Goal: Task Accomplishment & Management: Use online tool/utility

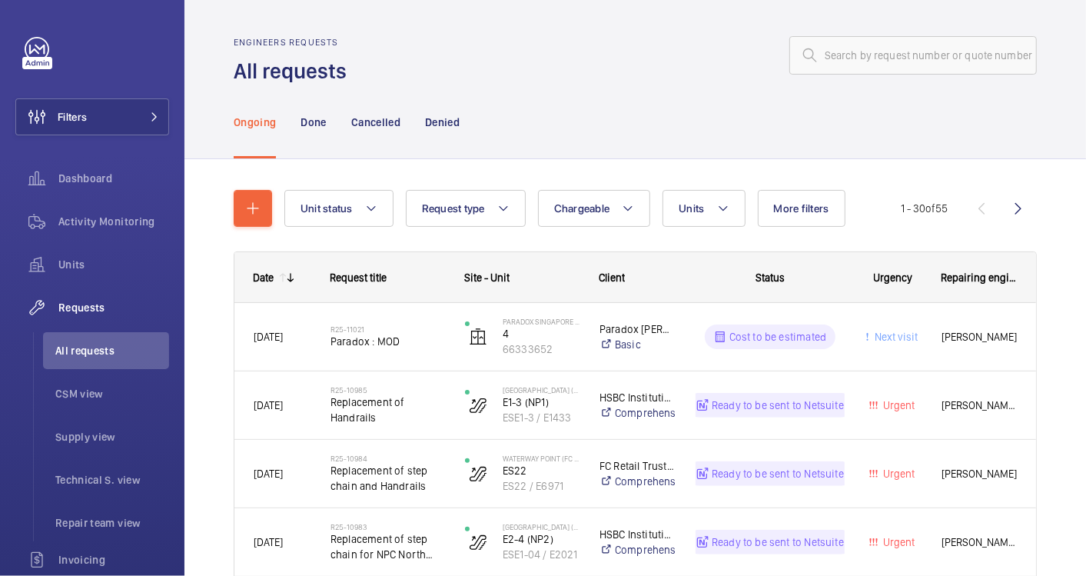
click at [815, 55] on input "text" at bounding box center [912, 55] width 247 height 38
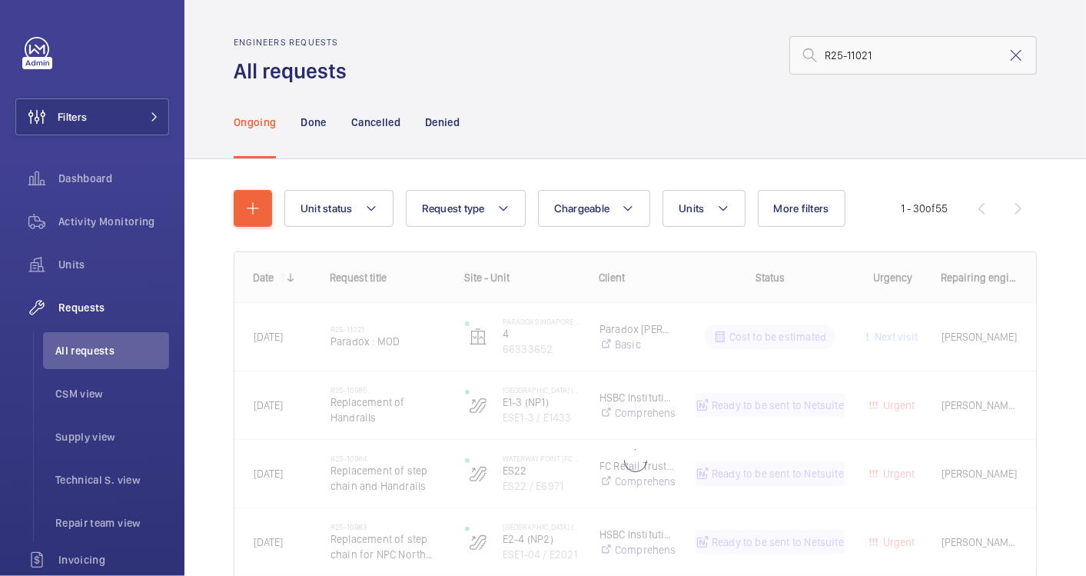
type input "R25-11021"
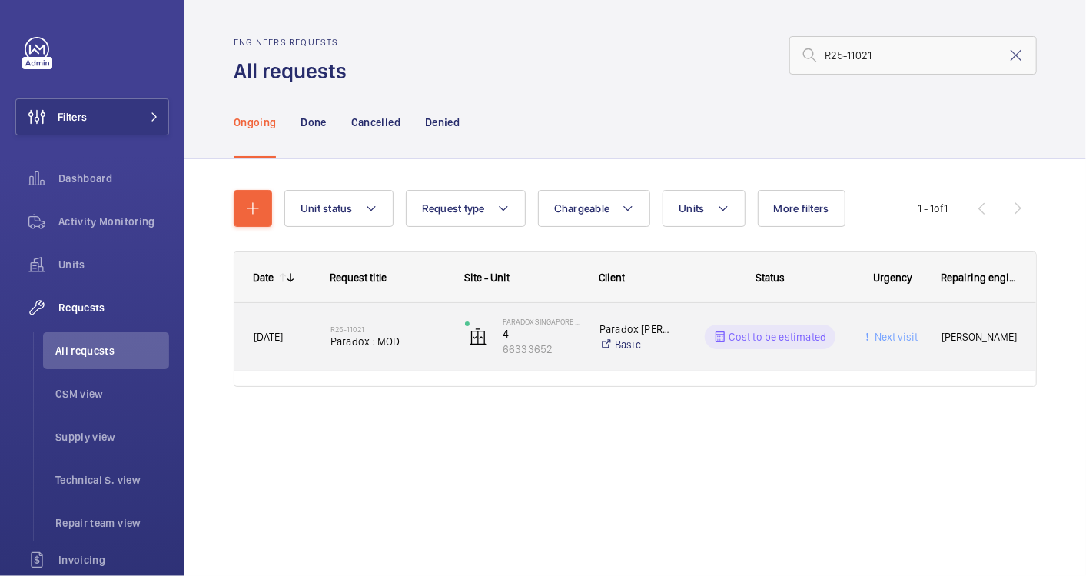
click at [397, 354] on div "R25-11021 Paradox : MOD" at bounding box center [387, 336] width 115 height 45
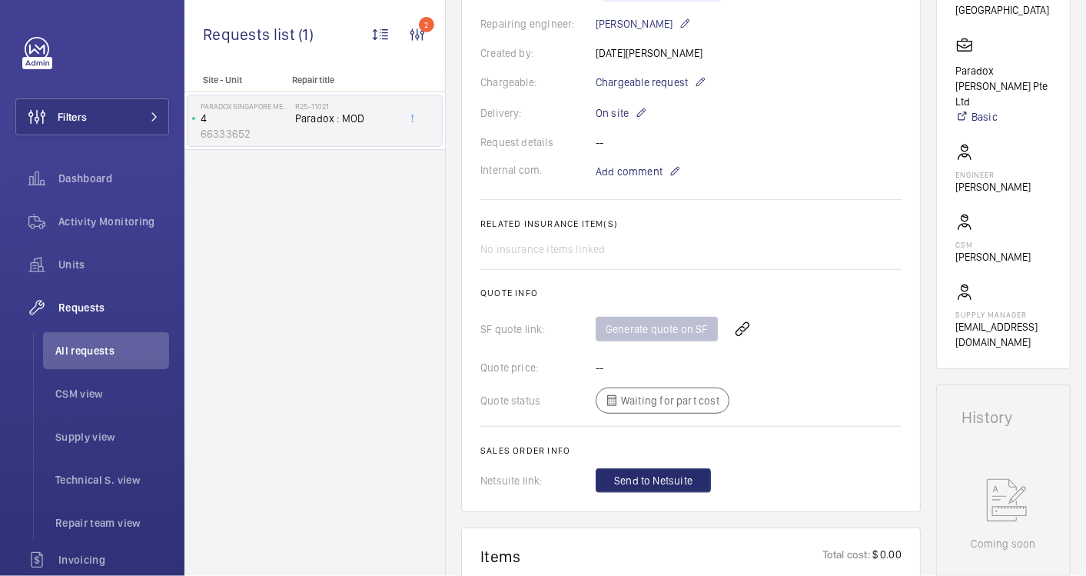
scroll to position [387, 0]
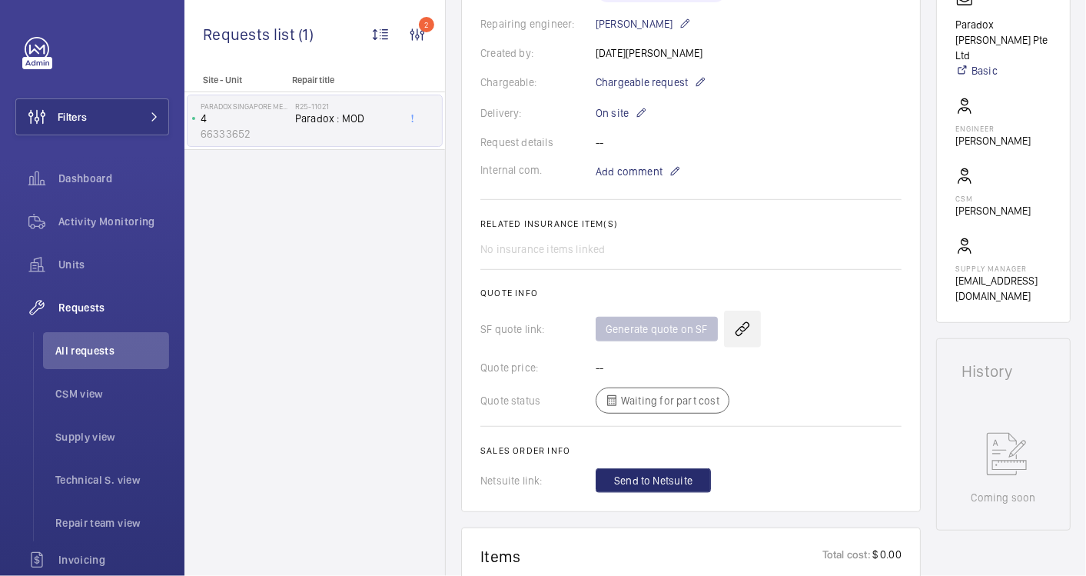
click at [739, 329] on wm-front-icon-button at bounding box center [742, 328] width 37 height 37
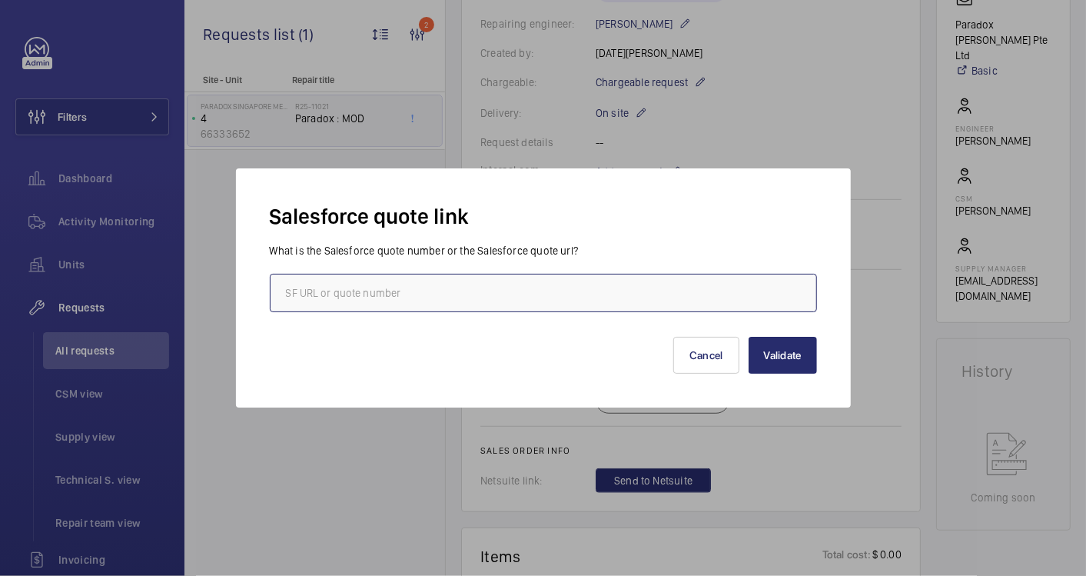
click at [450, 282] on input "text" at bounding box center [543, 293] width 547 height 38
paste input "00008889"
type input "00008889"
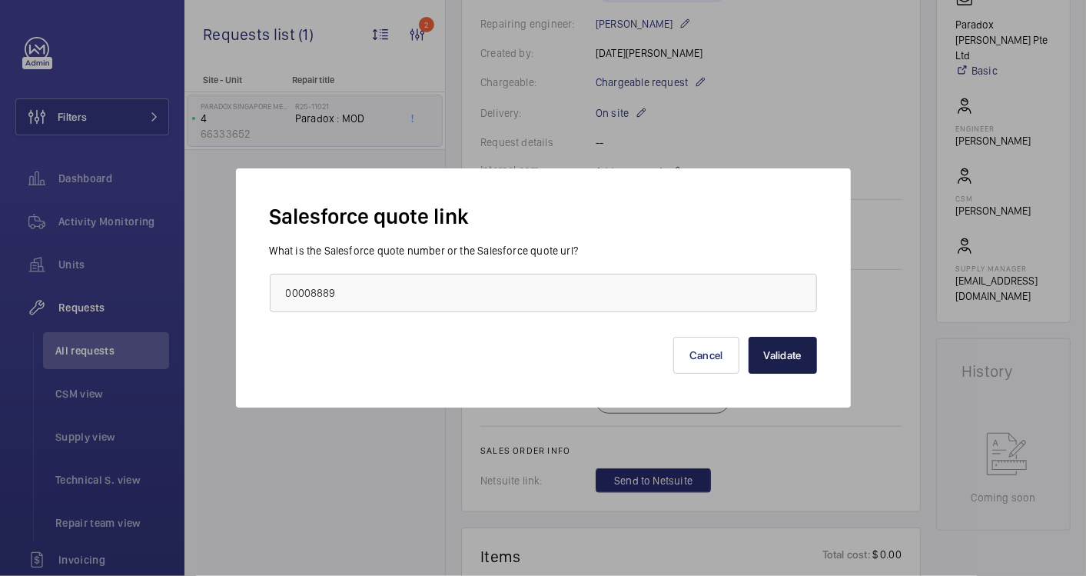
click at [784, 347] on button "Validate" at bounding box center [783, 355] width 68 height 37
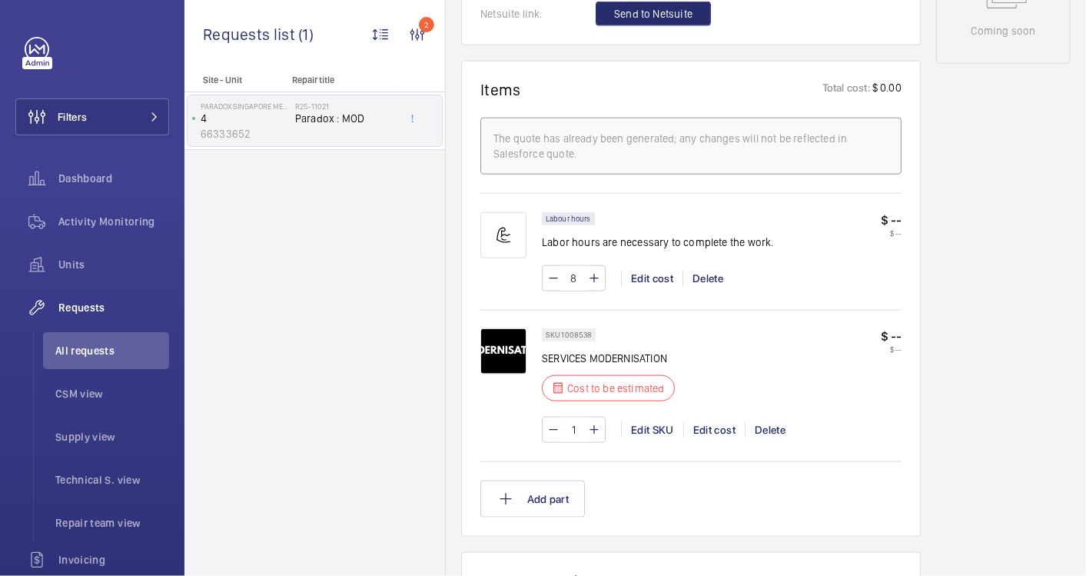
scroll to position [597, 0]
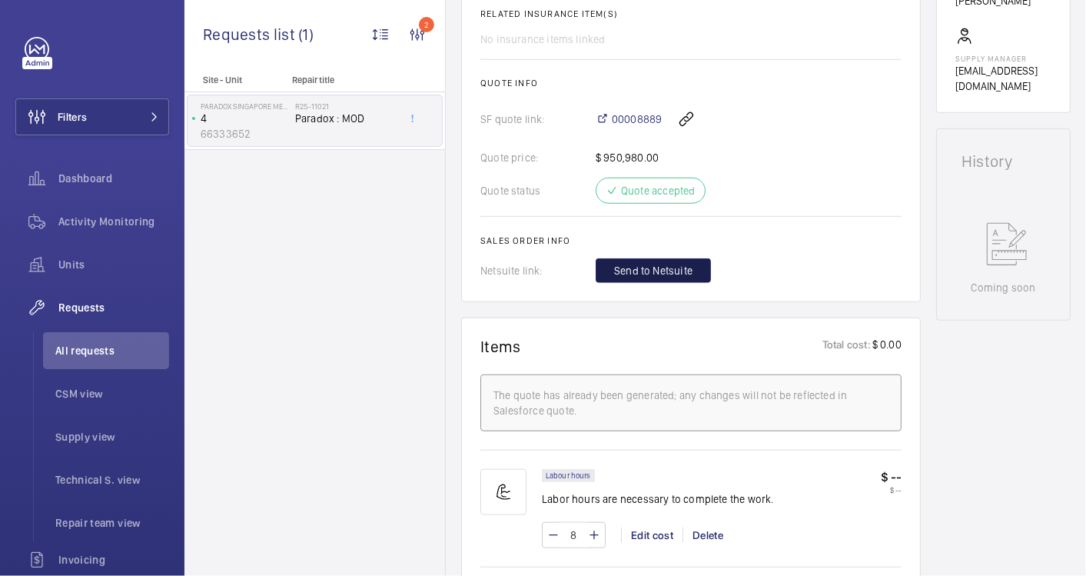
click at [639, 263] on span "Send to Netsuite" at bounding box center [653, 270] width 78 height 15
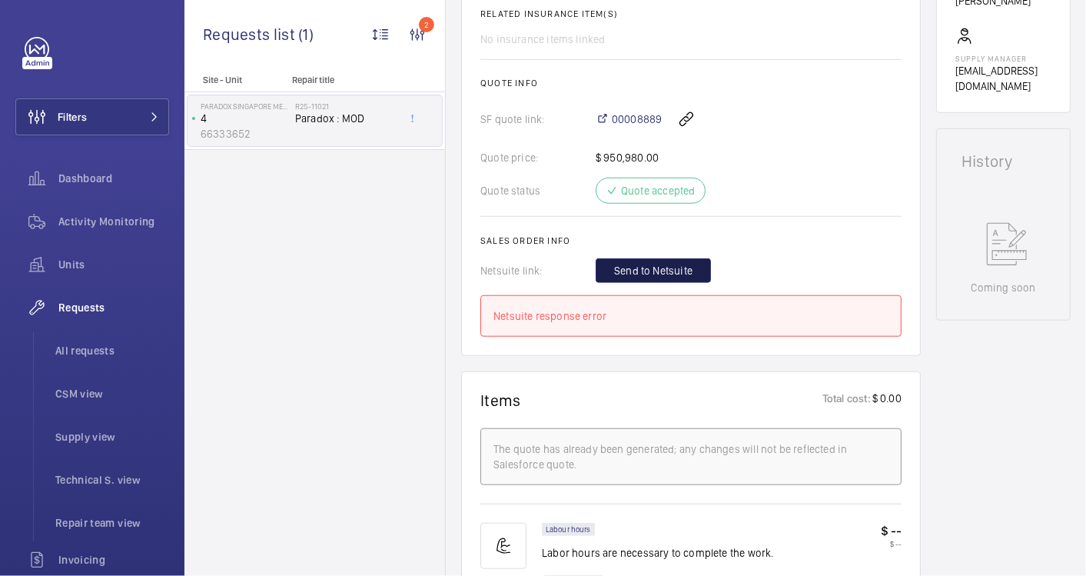
click at [626, 274] on span "Send to Netsuite" at bounding box center [653, 270] width 78 height 15
click at [662, 265] on span "Send to Netsuite" at bounding box center [653, 270] width 78 height 15
click at [671, 272] on span "Send to Netsuite" at bounding box center [653, 270] width 78 height 15
click at [707, 272] on button "Send to Netsuite" at bounding box center [653, 270] width 115 height 25
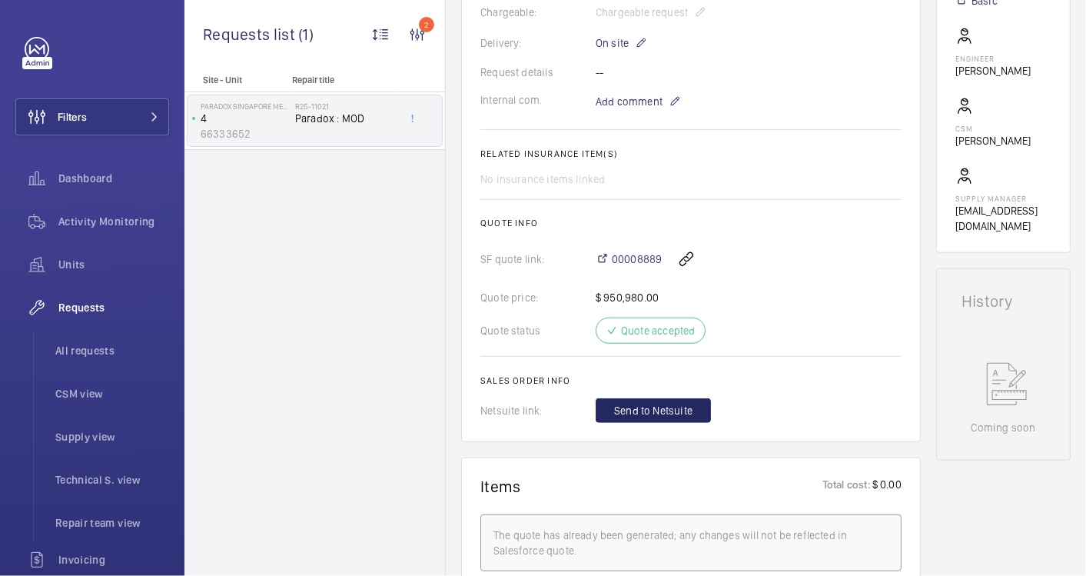
scroll to position [473, 0]
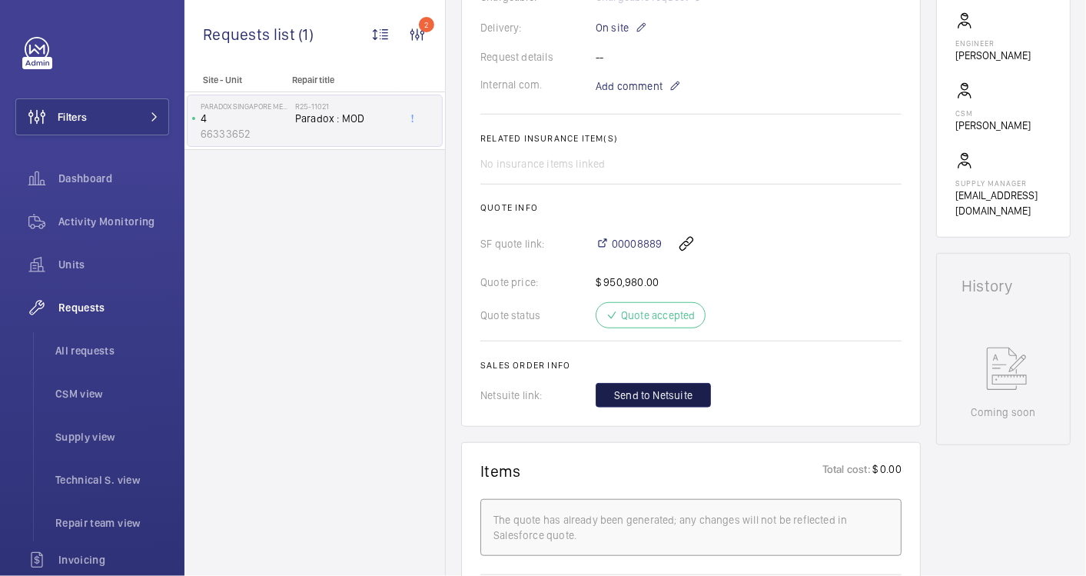
click at [675, 390] on span "Send to Netsuite" at bounding box center [653, 394] width 78 height 15
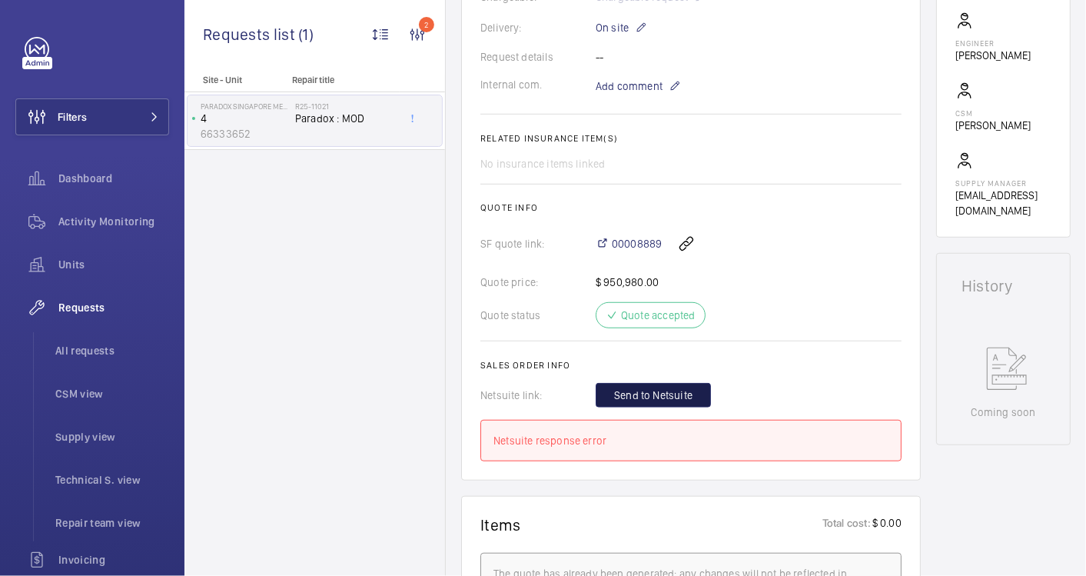
click at [675, 390] on span "Send to Netsuite" at bounding box center [653, 394] width 78 height 15
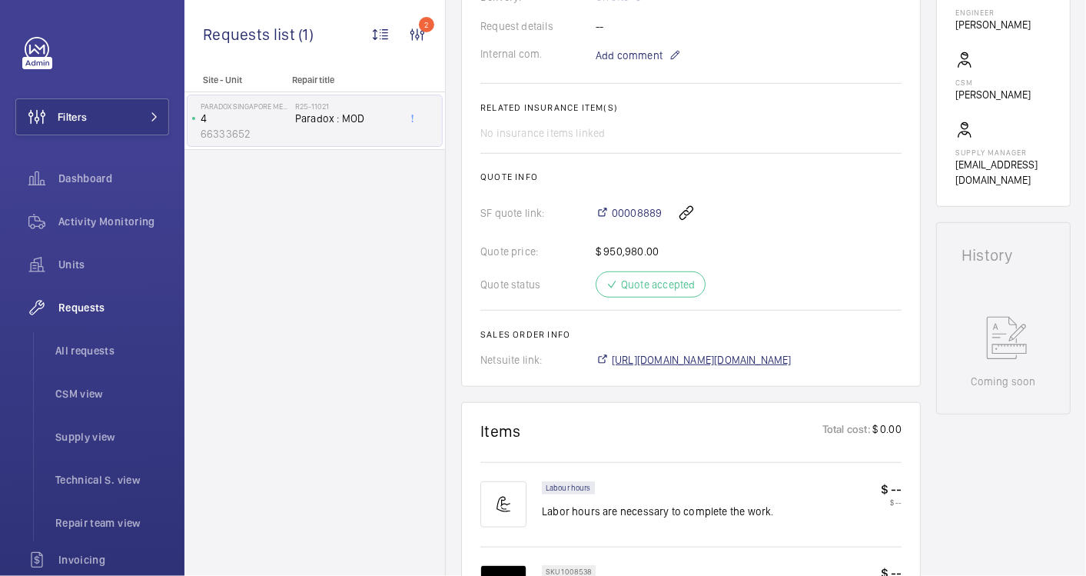
scroll to position [519, 0]
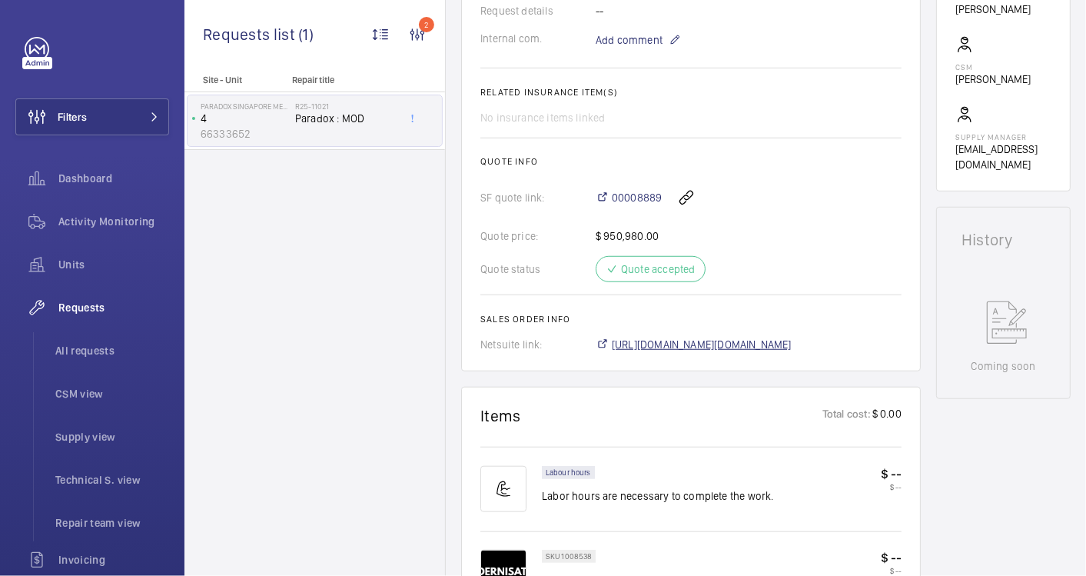
click at [745, 344] on span "https://6461500.app.netsuite.com/app/accounting/transactions/salesord.nl?id=291…" at bounding box center [702, 344] width 180 height 15
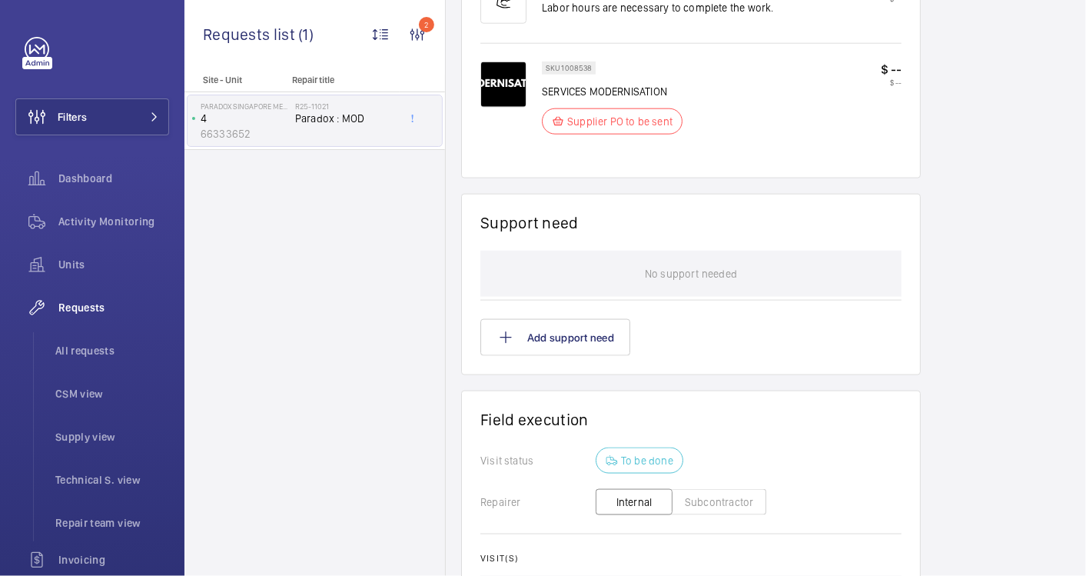
scroll to position [1117, 0]
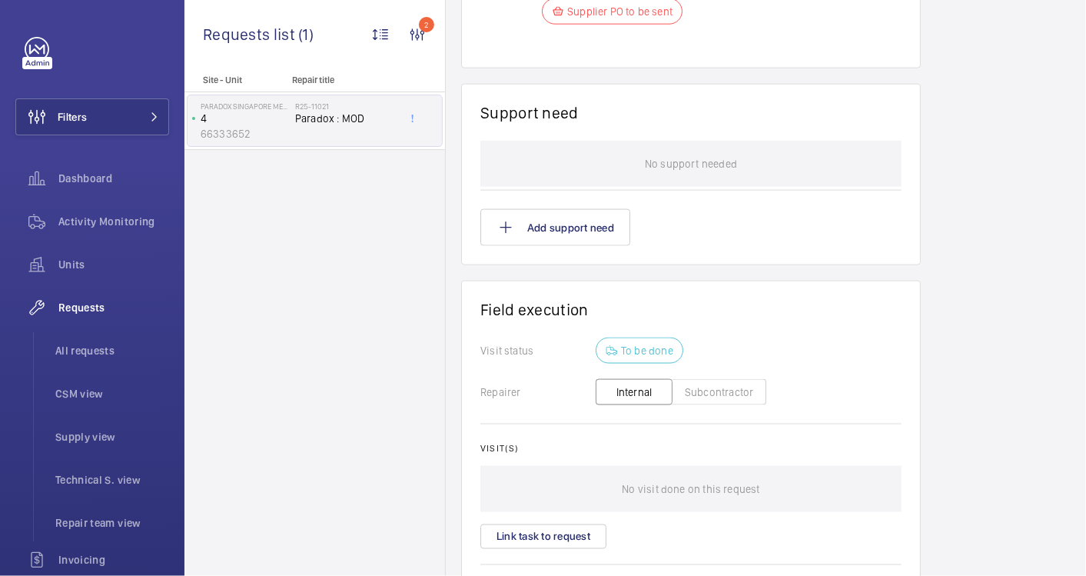
click at [725, 393] on button "Subcontractor" at bounding box center [719, 392] width 95 height 26
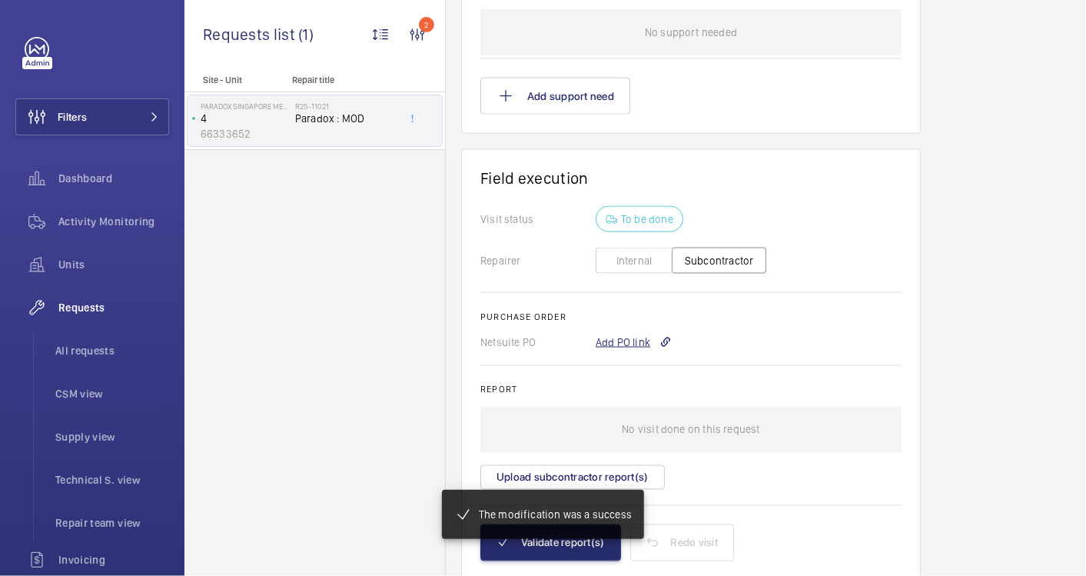
click at [636, 338] on div "Add PO link" at bounding box center [634, 341] width 76 height 15
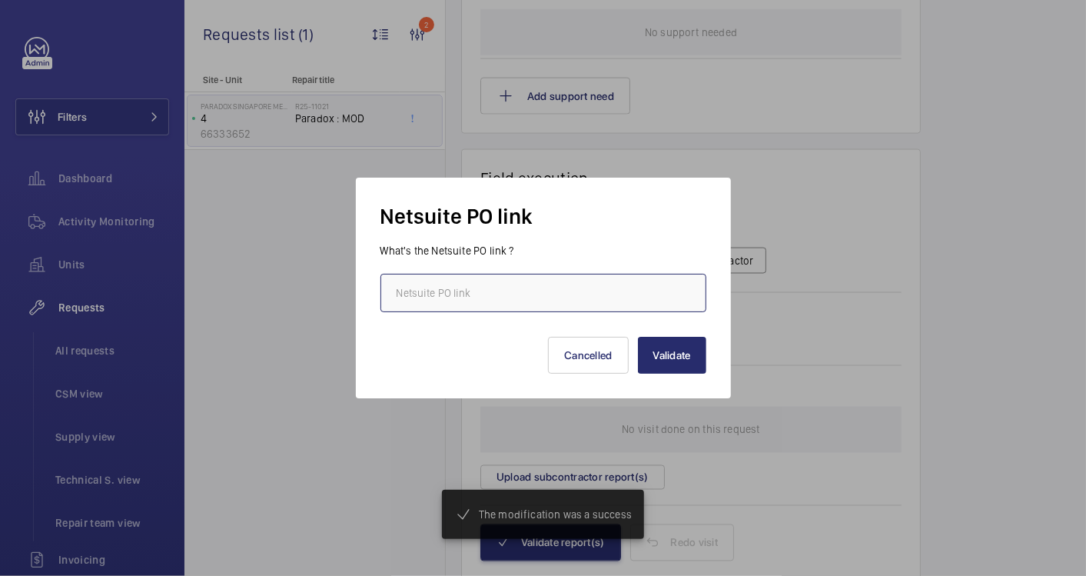
click at [586, 281] on input "text" at bounding box center [543, 293] width 326 height 38
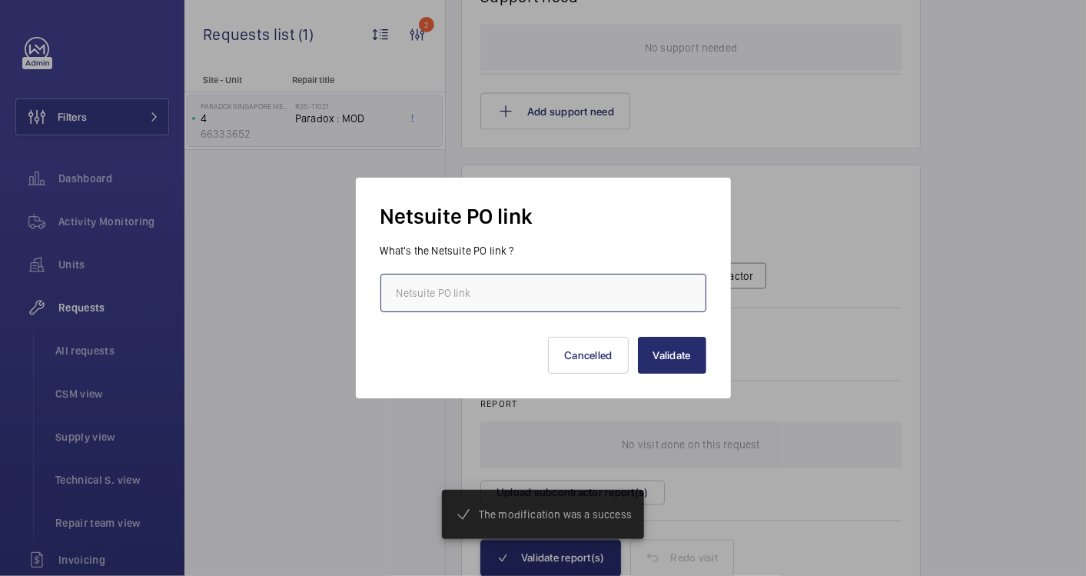
scroll to position [1248, 0]
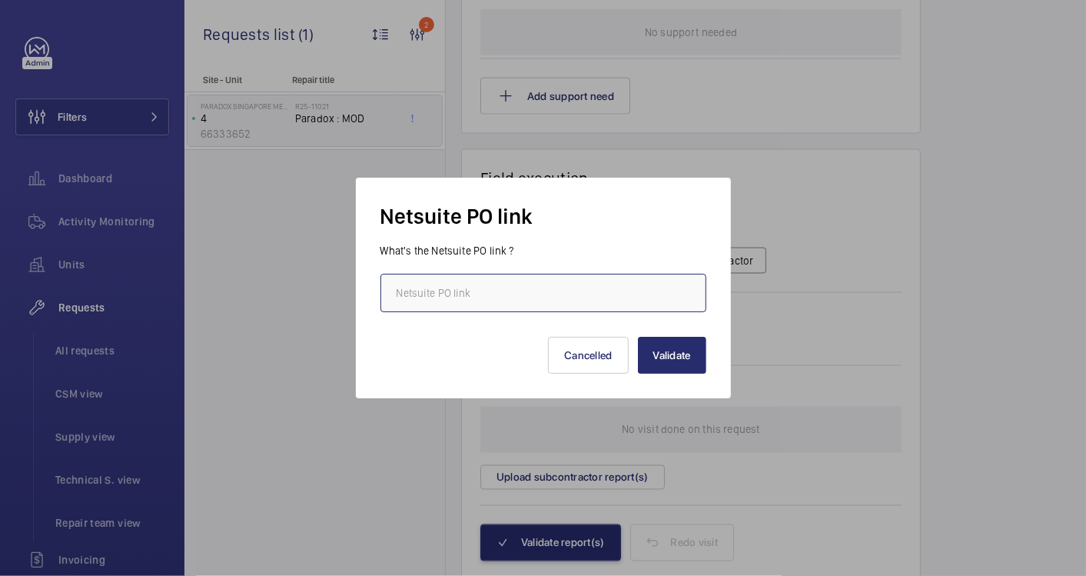
paste input "https://6461500.app.netsuite.com/app/accounting/transactions/purchord.nl?id=291…"
type input "https://6461500.app.netsuite.com/app/accounting/transactions/purchord.nl?id=291…"
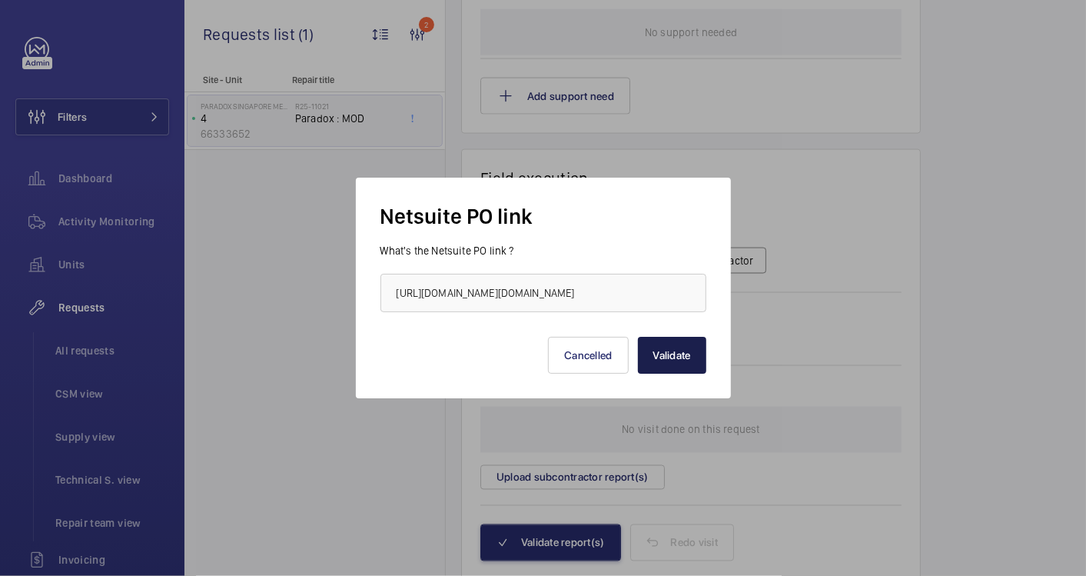
click at [669, 360] on button "Validate" at bounding box center [672, 355] width 68 height 37
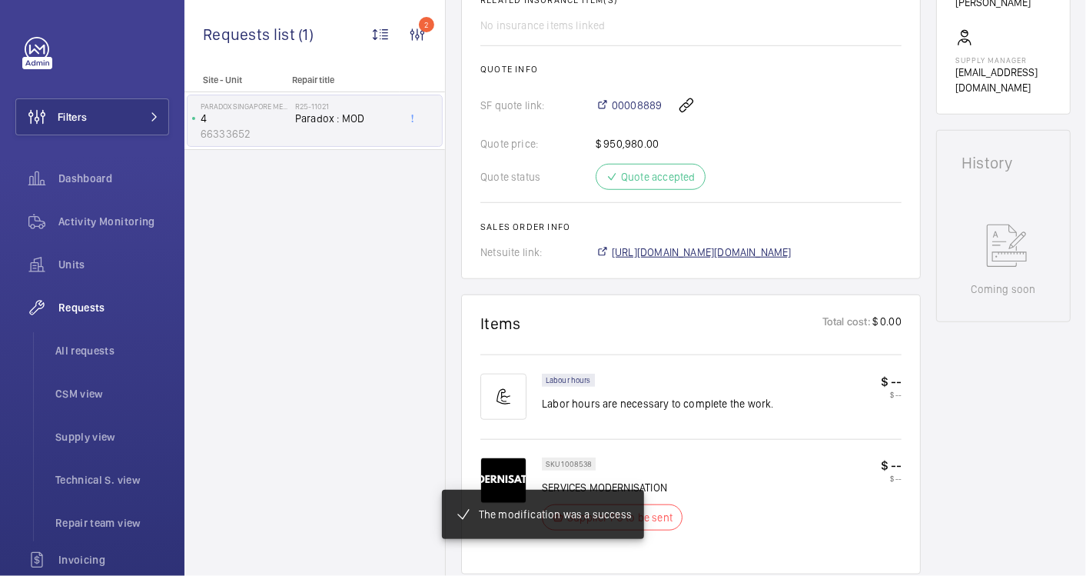
scroll to position [611, 0]
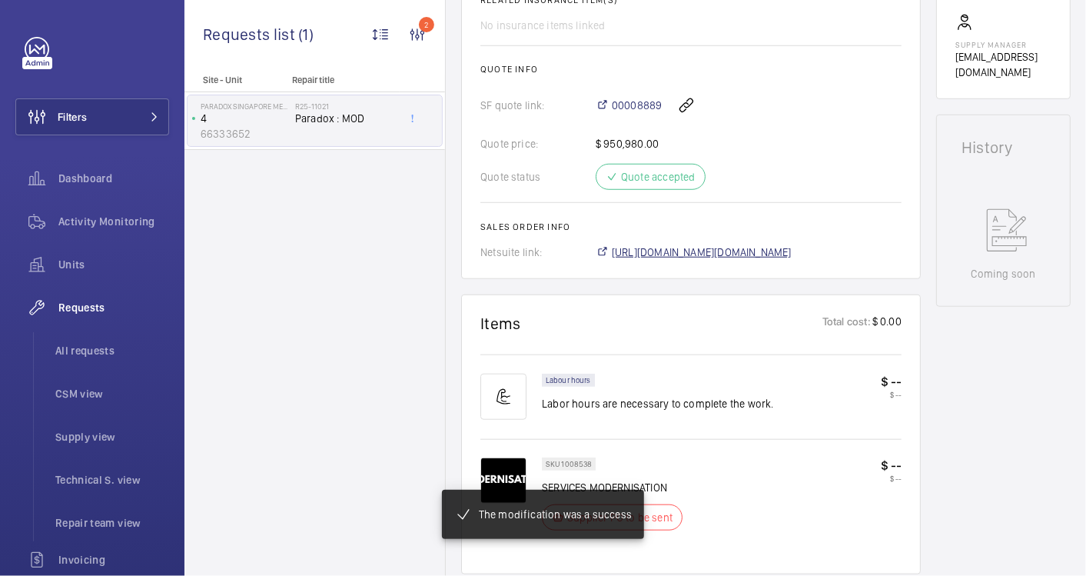
click at [719, 254] on span "https://6461500.app.netsuite.com/app/accounting/transactions/salesord.nl?id=291…" at bounding box center [702, 251] width 180 height 15
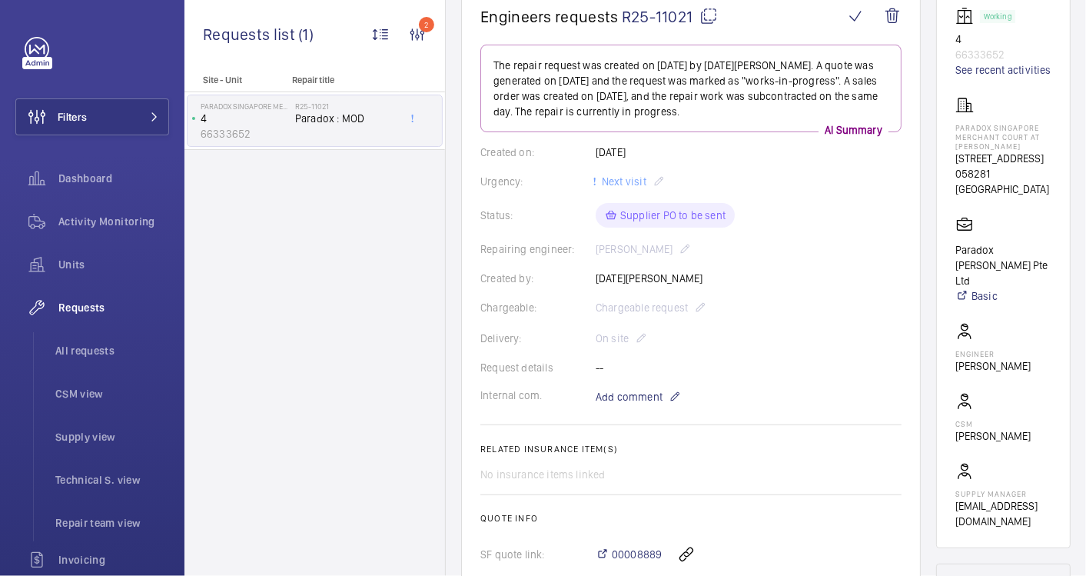
scroll to position [0, 0]
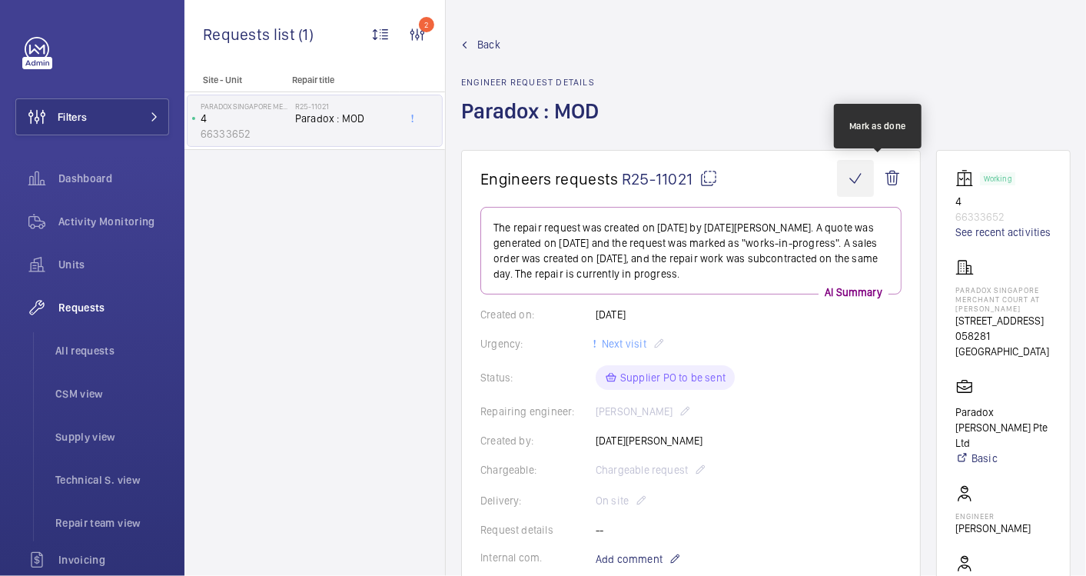
click at [874, 181] on wm-front-icon-button at bounding box center [855, 178] width 37 height 37
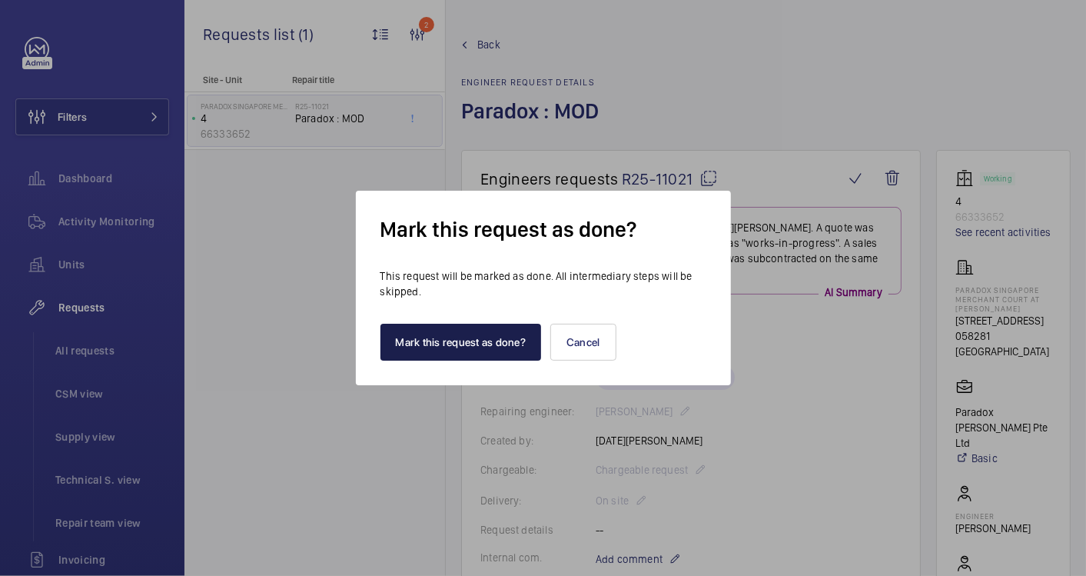
click at [454, 350] on button "Mark this request as done?" at bounding box center [460, 342] width 161 height 37
